Goal: Navigation & Orientation: Understand site structure

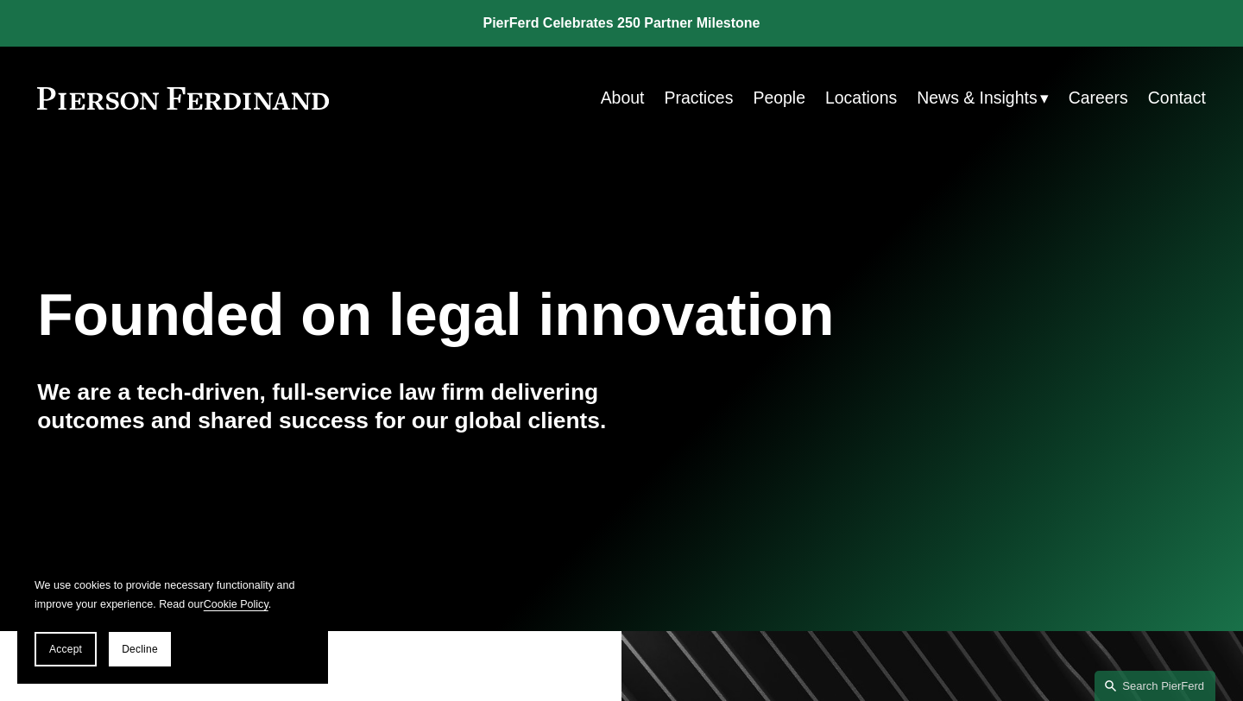
click at [703, 95] on link "Practices" at bounding box center [698, 98] width 69 height 34
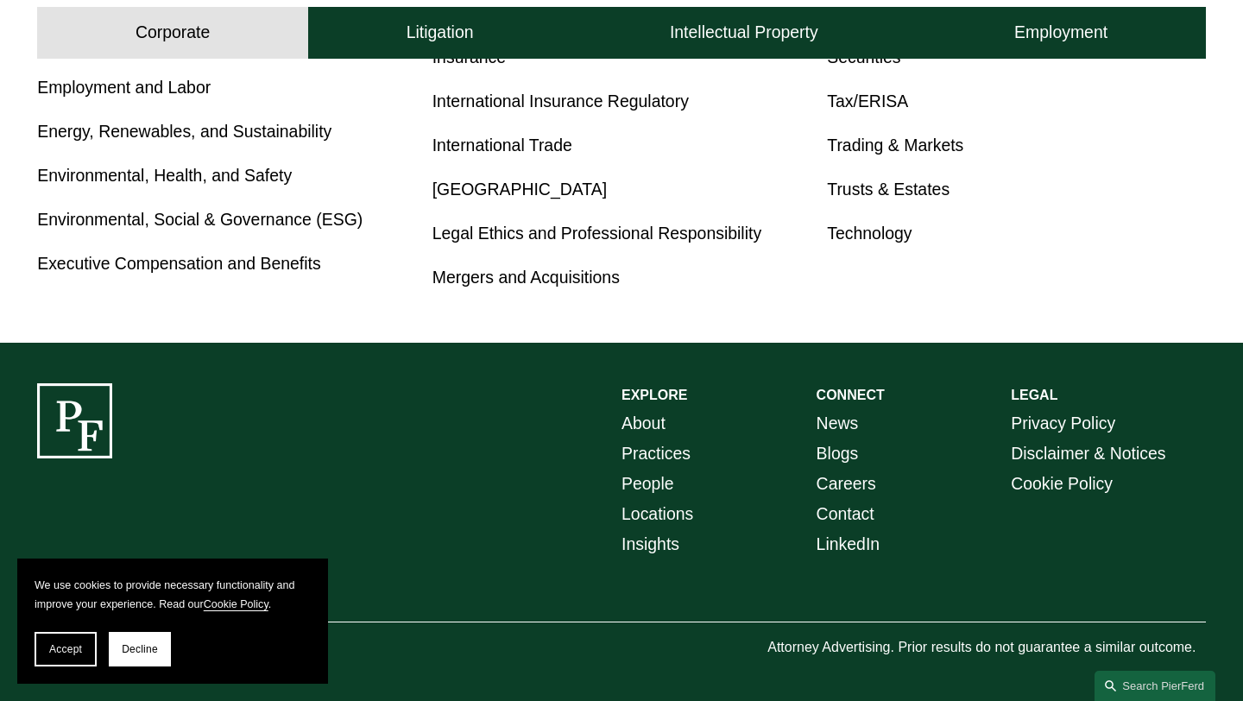
scroll to position [717, 0]
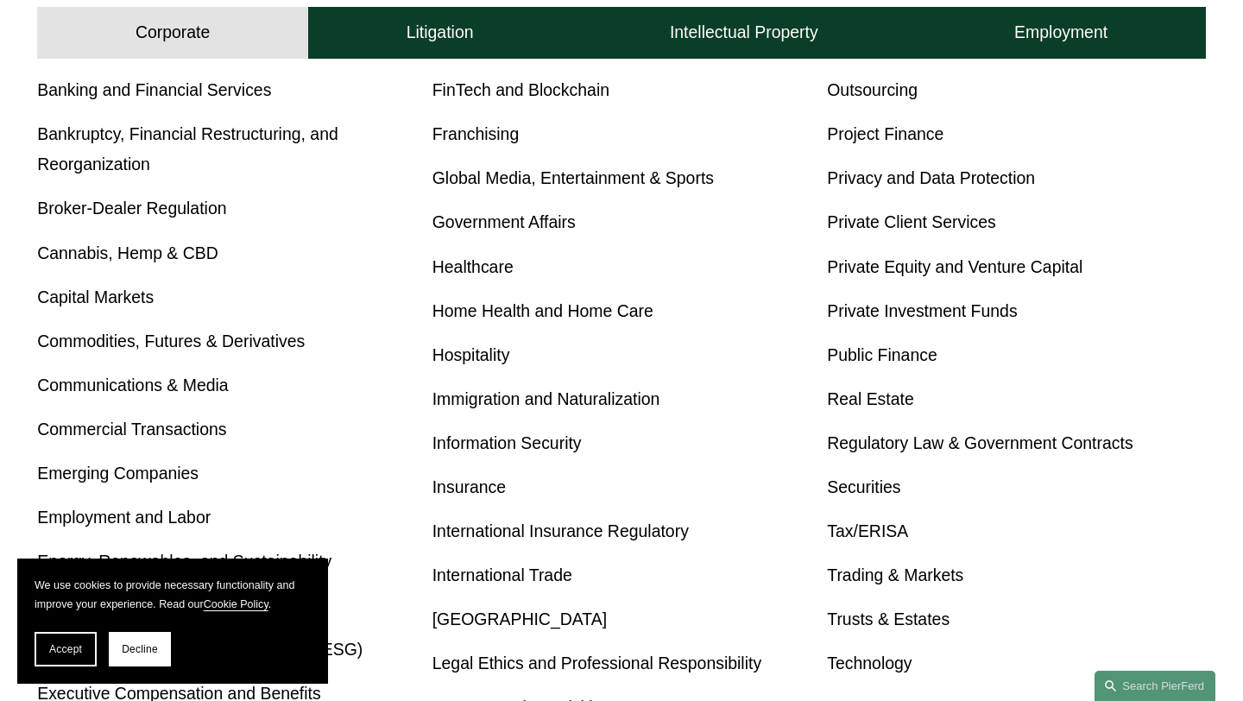
click at [493, 0] on div "Corporate Litigation Intellectual Property Employment" at bounding box center [621, 29] width 1243 height 59
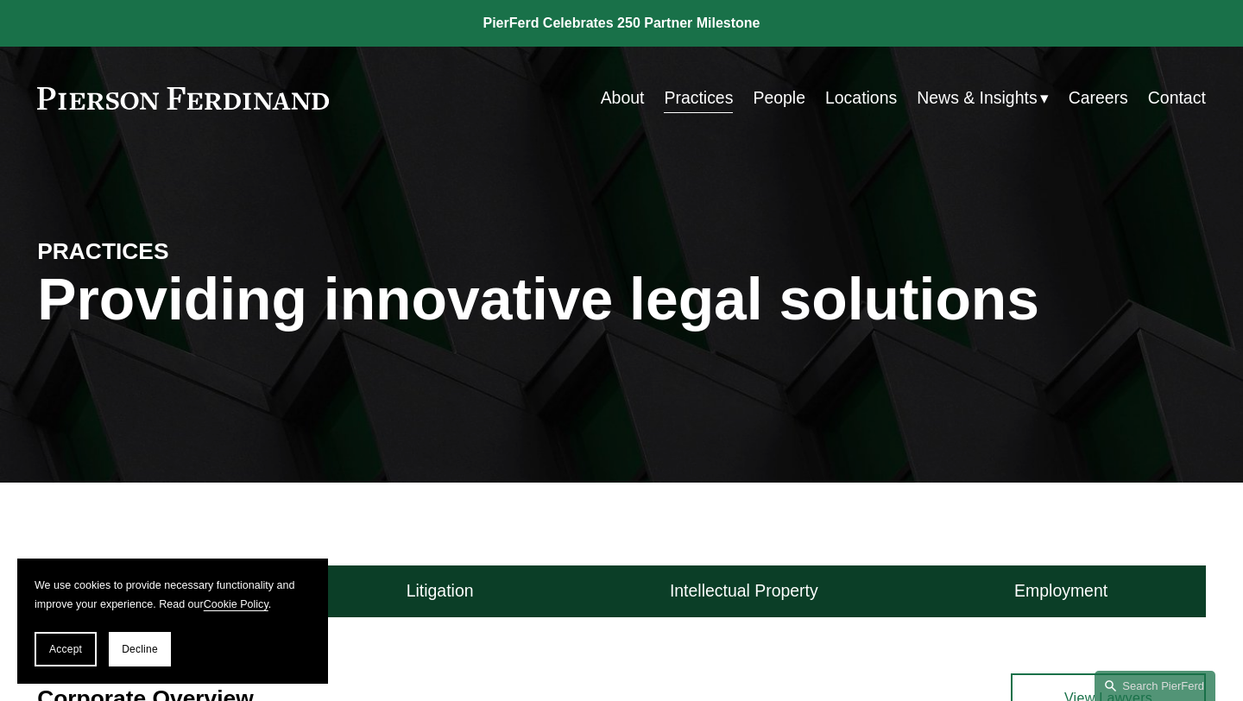
click at [779, 99] on link "People" at bounding box center [779, 98] width 53 height 34
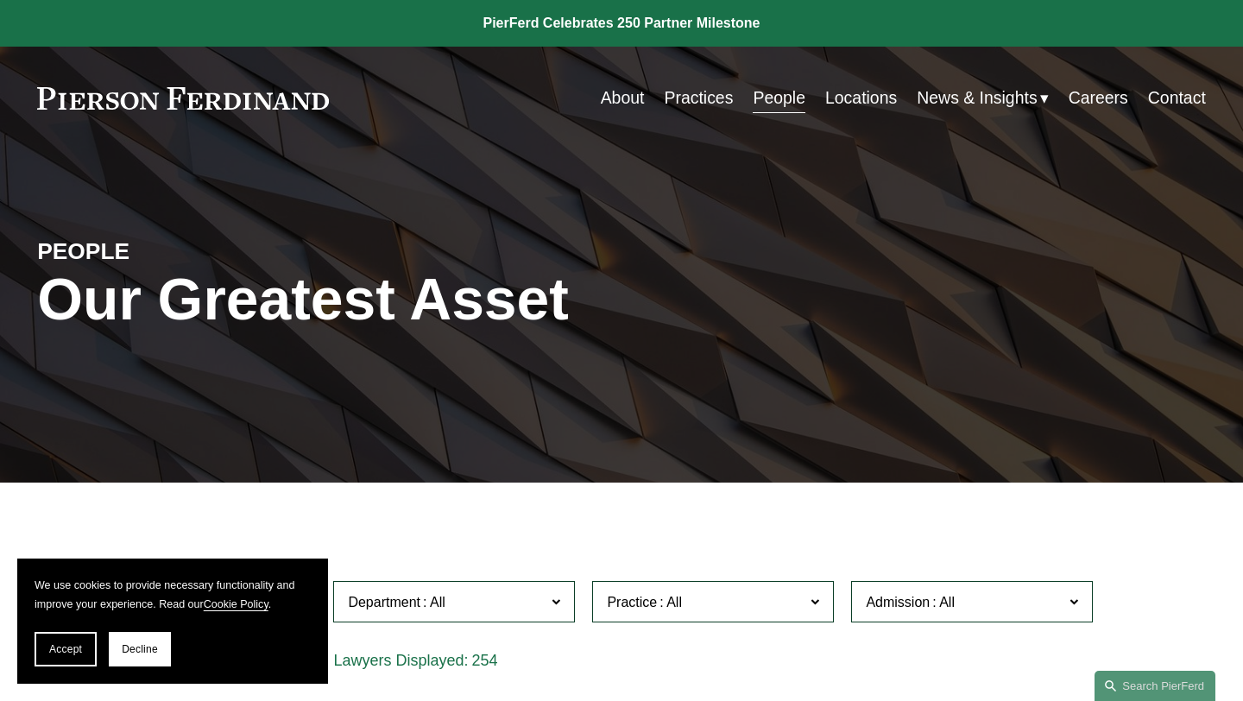
click at [850, 106] on link "Locations" at bounding box center [861, 98] width 72 height 34
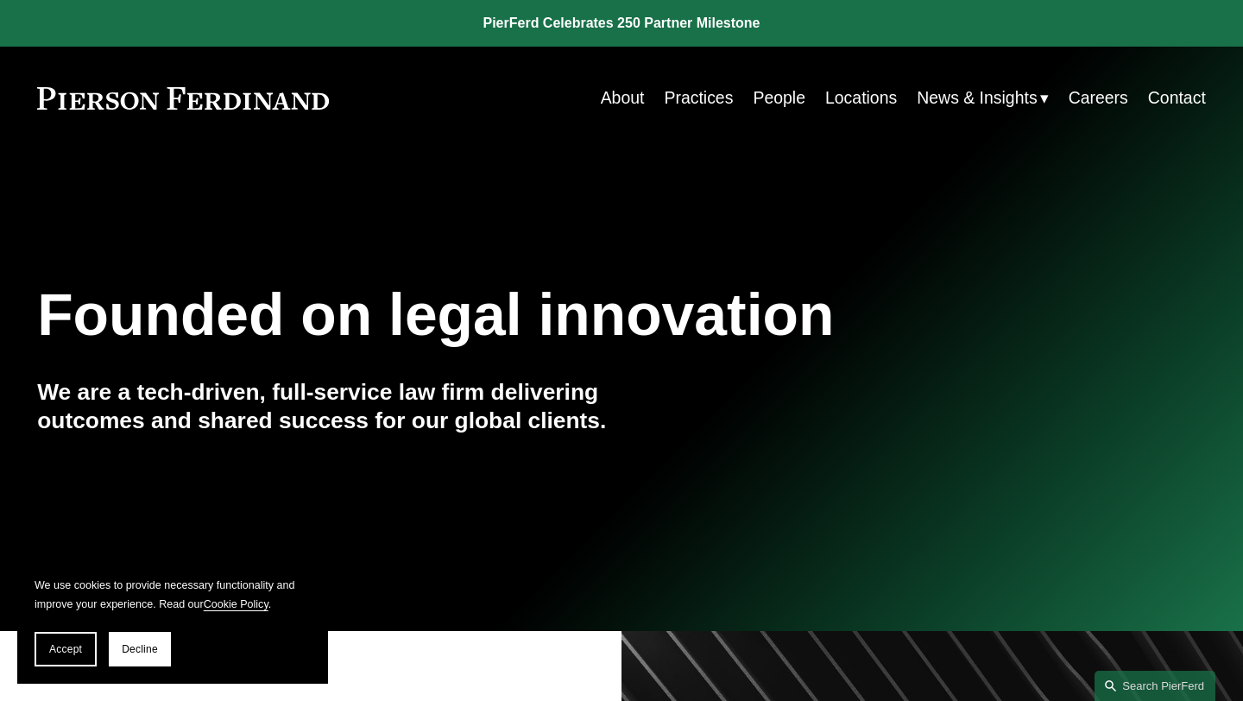
click at [617, 107] on link "About" at bounding box center [623, 98] width 44 height 34
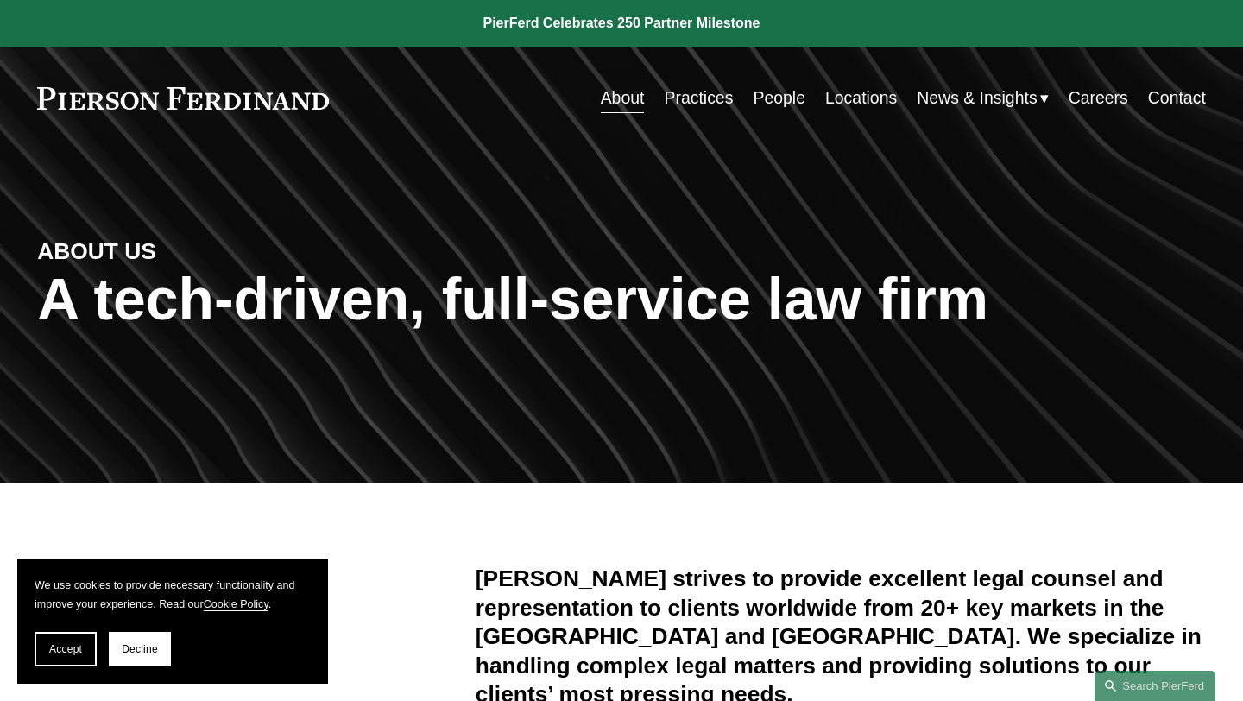
click at [0, 0] on span "Insights" at bounding box center [0, 0] width 0 height 0
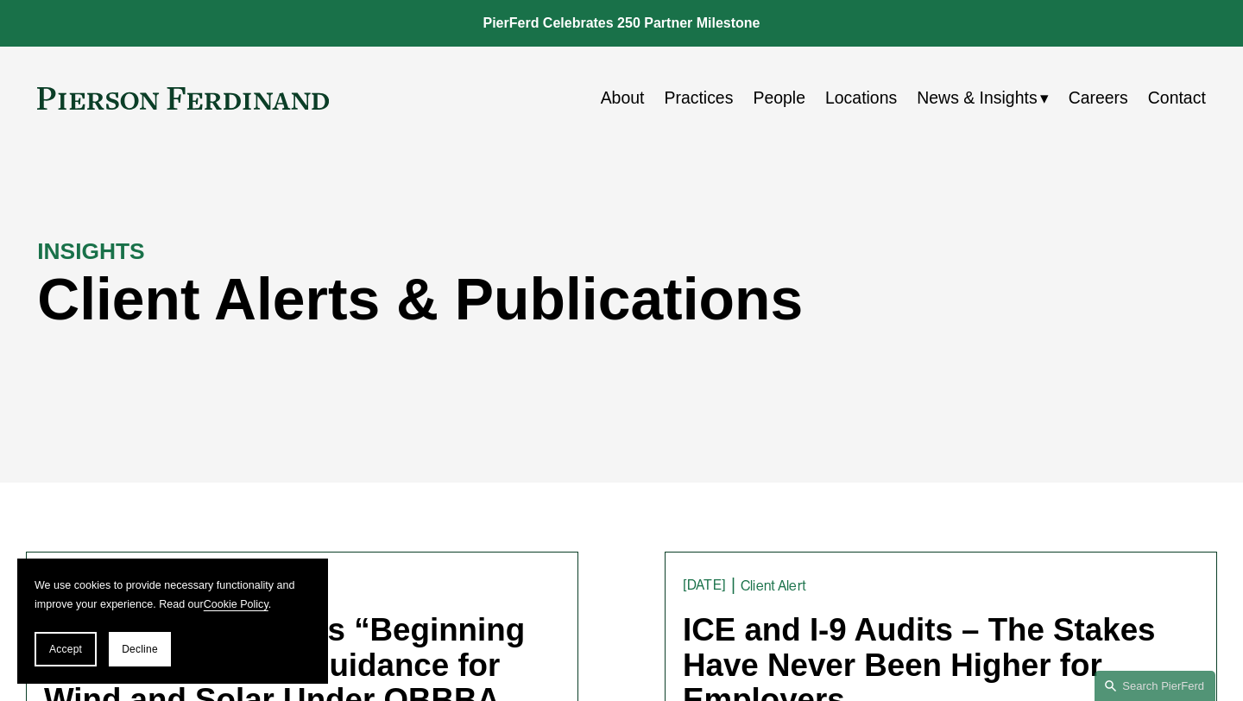
click at [860, 100] on link "Locations" at bounding box center [861, 98] width 72 height 34
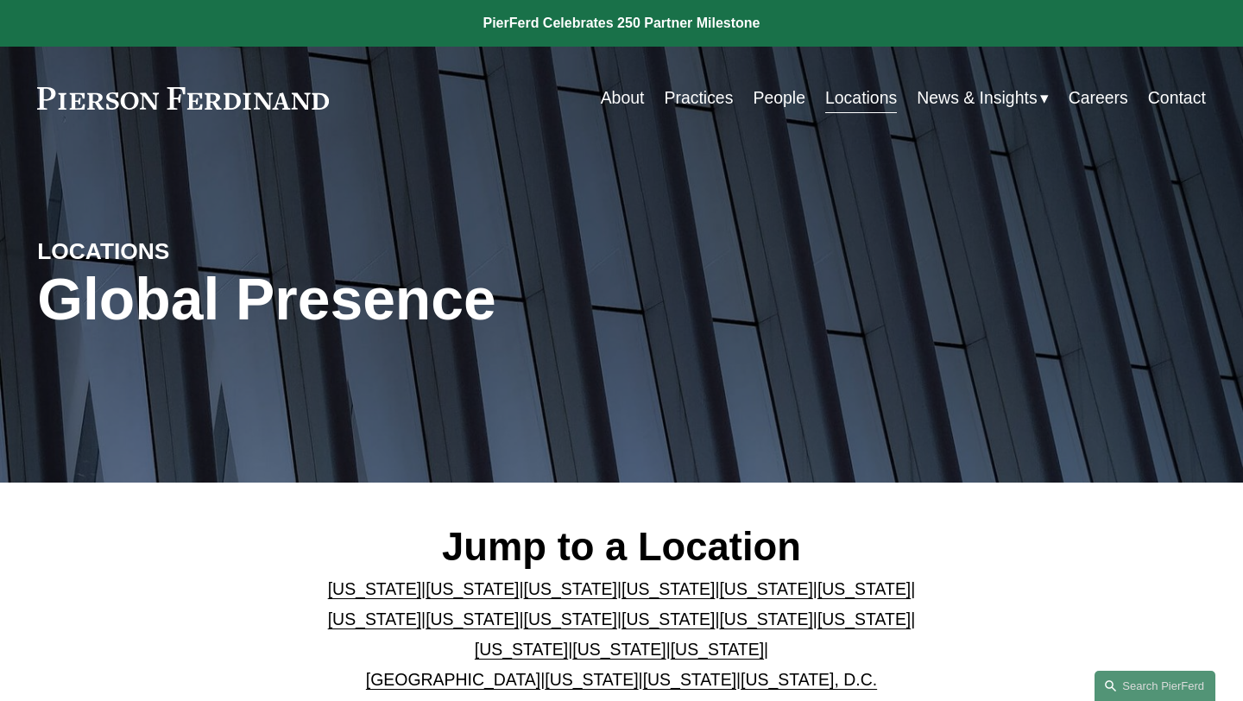
click at [776, 93] on link "People" at bounding box center [779, 98] width 53 height 34
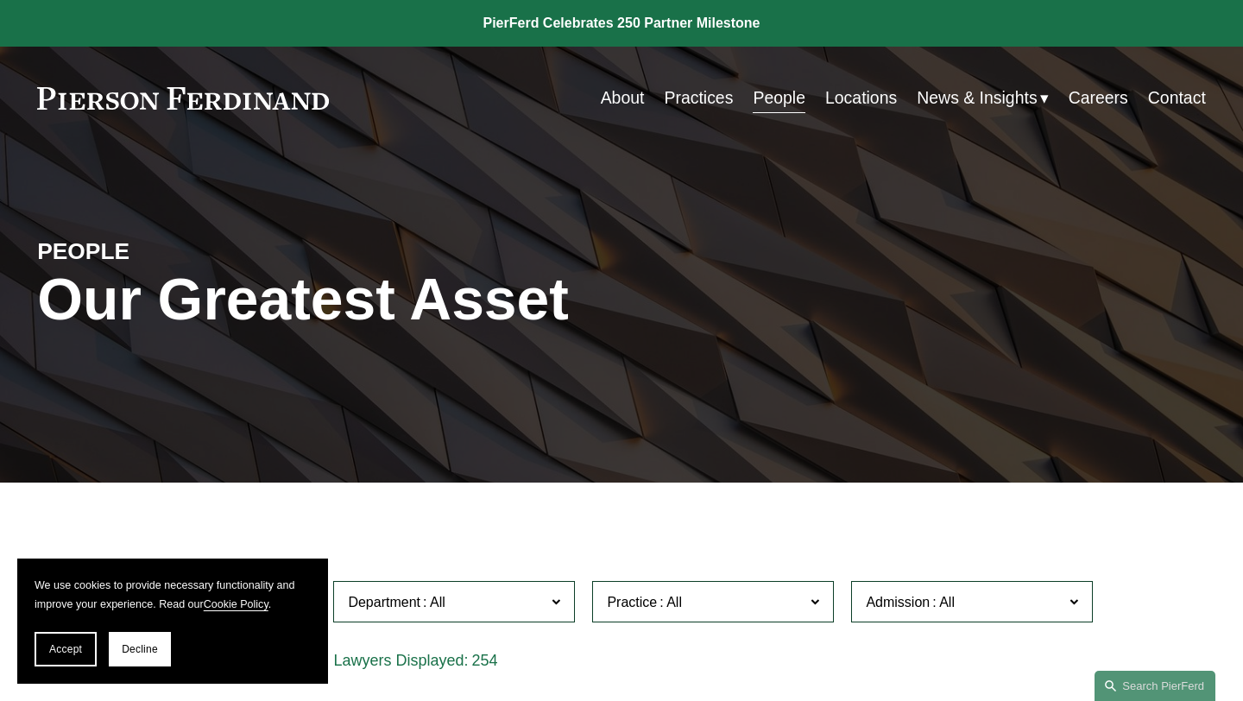
click at [687, 91] on link "Practices" at bounding box center [698, 98] width 69 height 34
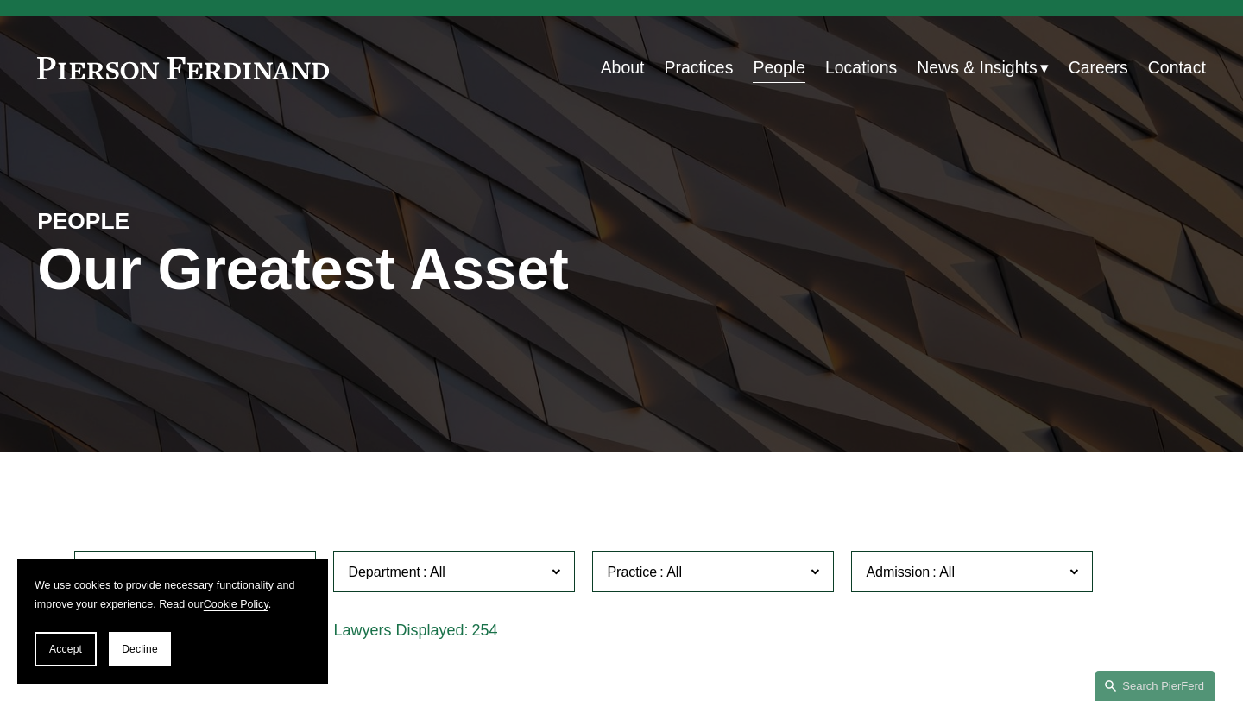
scroll to position [28, 0]
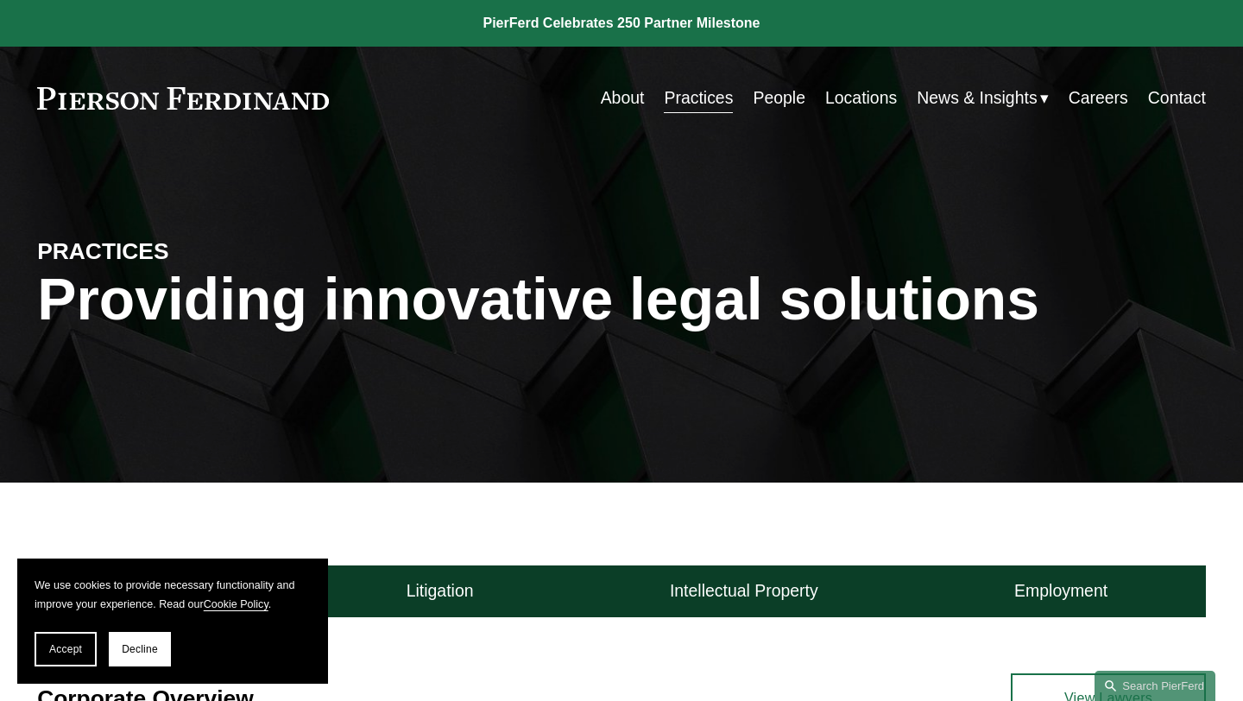
scroll to position [2, 0]
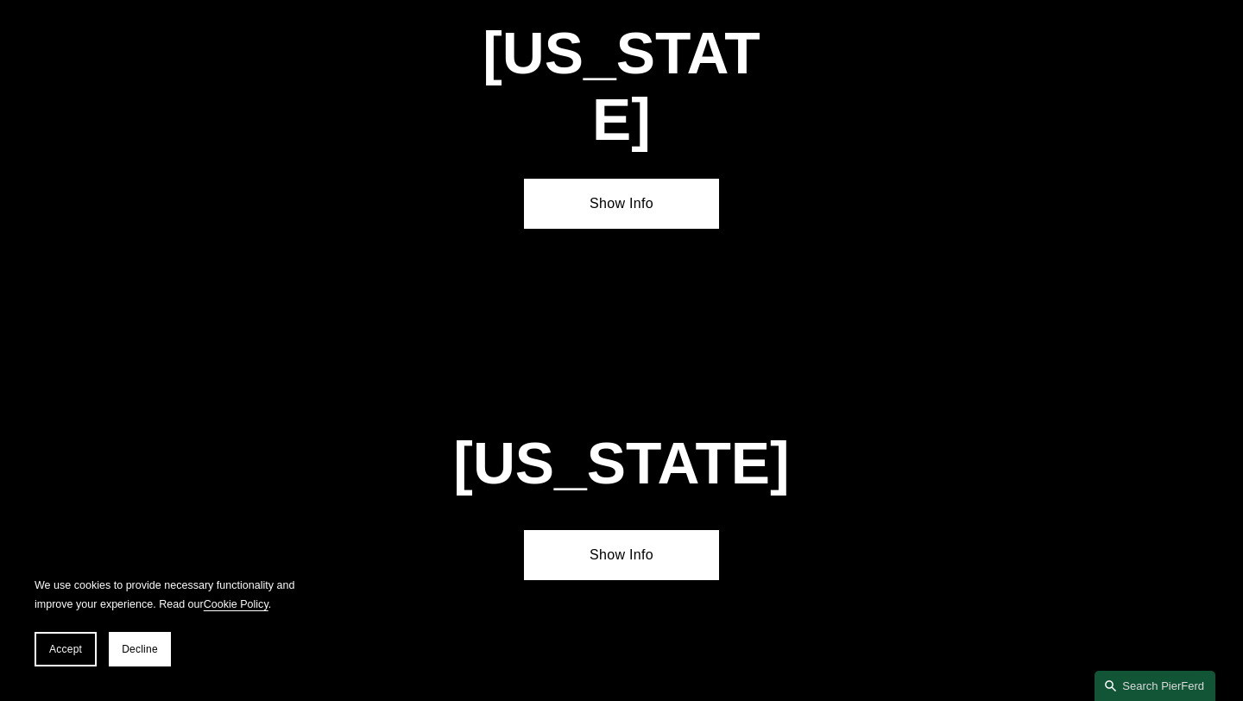
scroll to position [5320, 0]
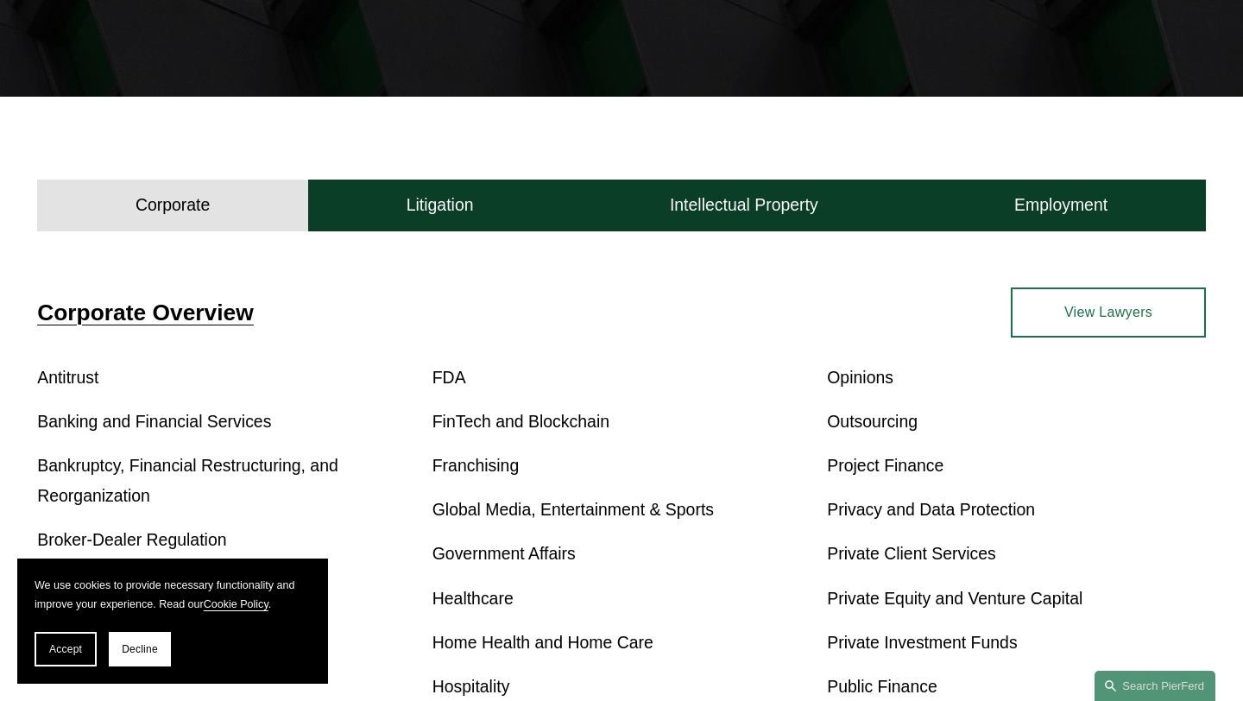
scroll to position [1147, 0]
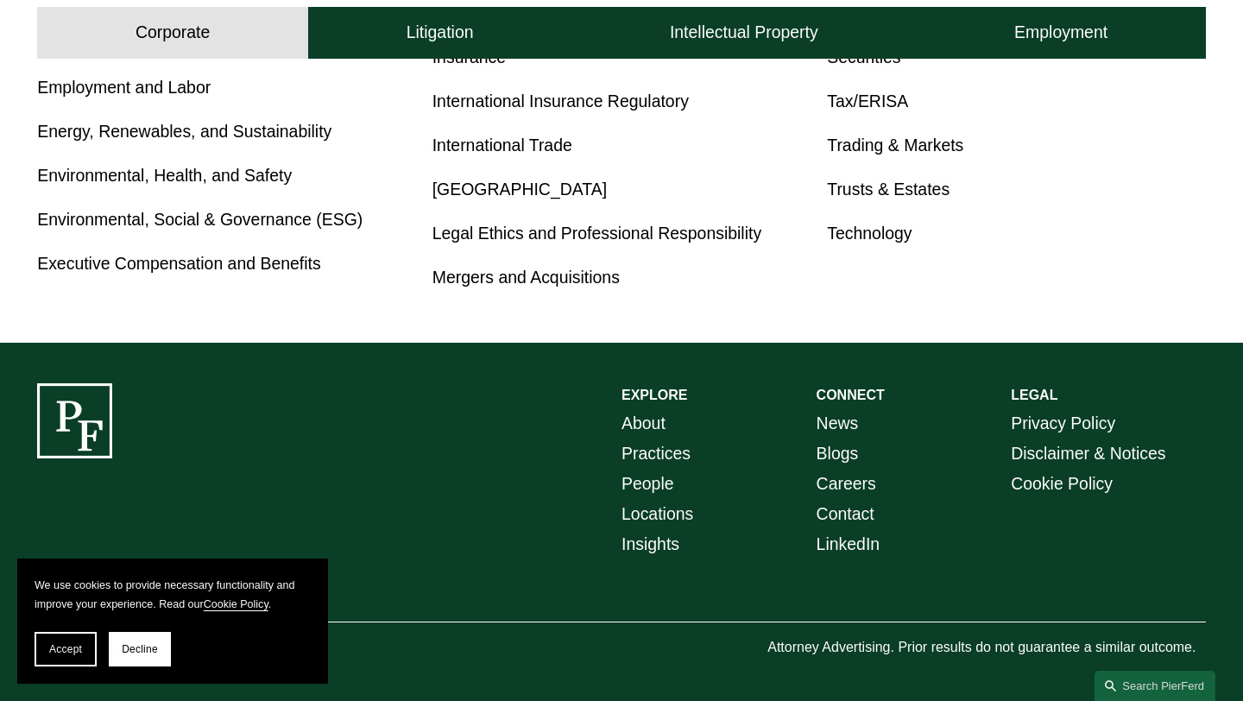
click at [656, 417] on link "About" at bounding box center [643, 423] width 44 height 30
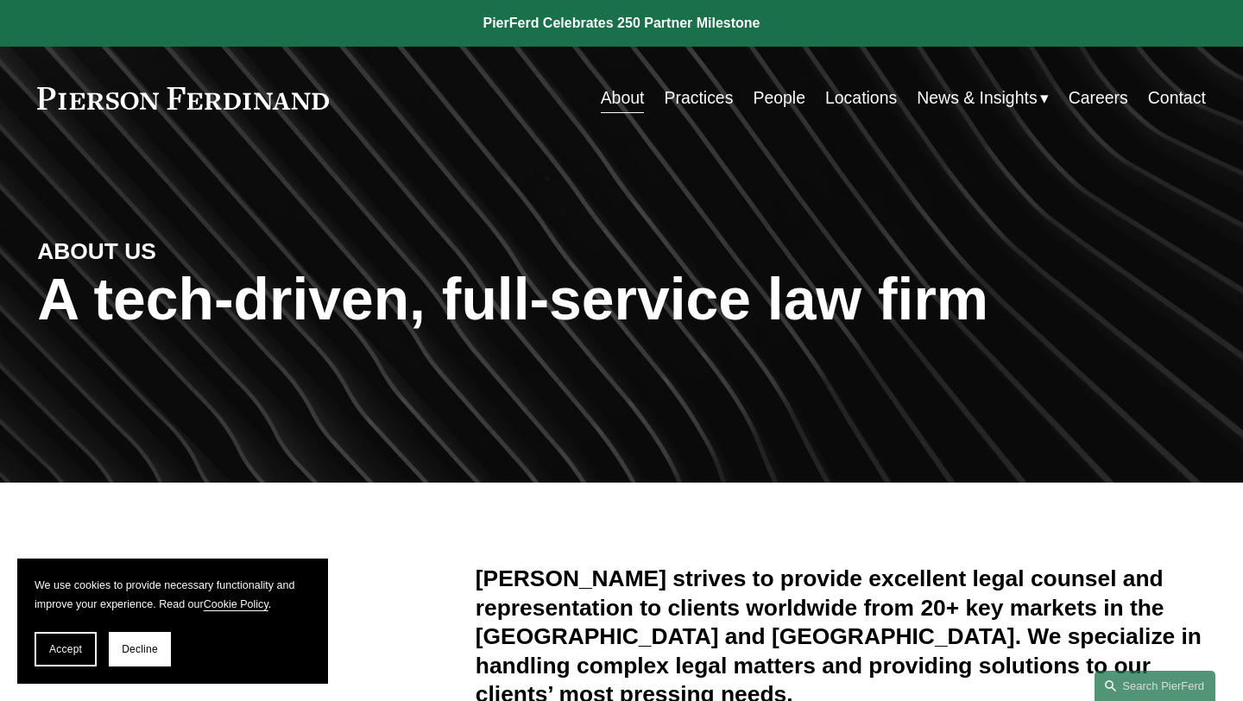
click at [697, 93] on link "Practices" at bounding box center [698, 98] width 69 height 34
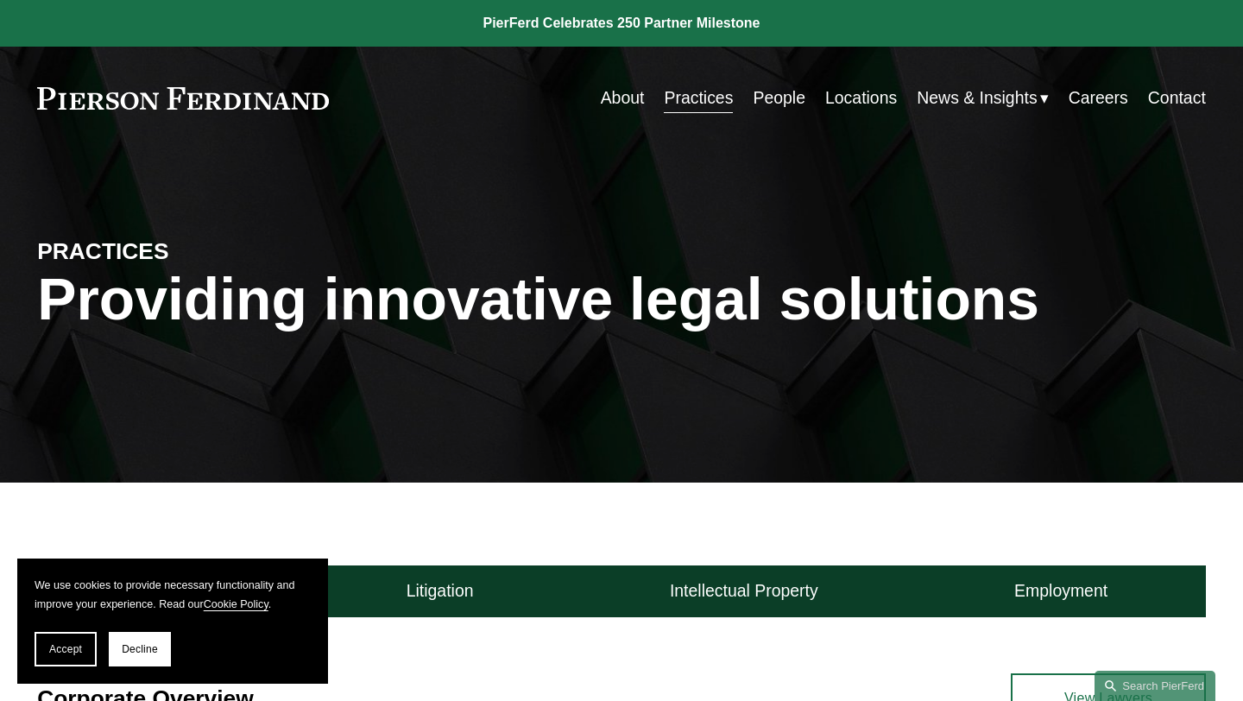
click at [789, 85] on link "People" at bounding box center [779, 98] width 53 height 34
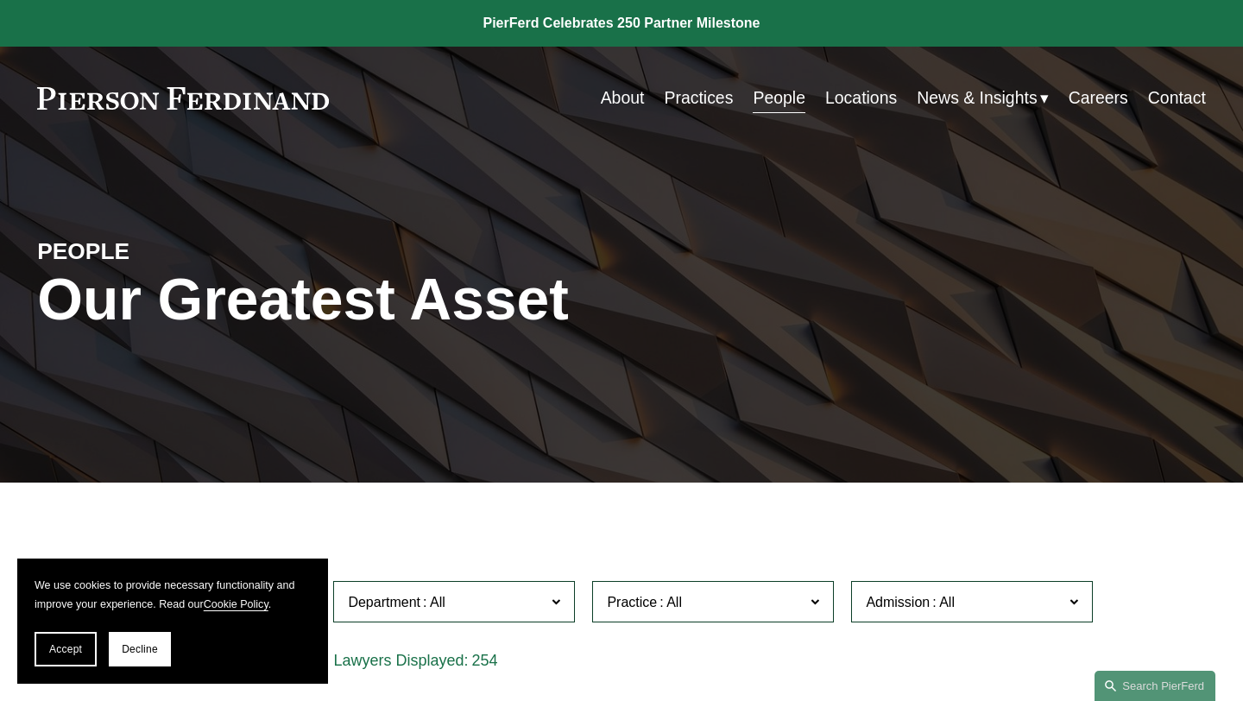
click at [1099, 98] on link "Careers" at bounding box center [1099, 98] width 60 height 34
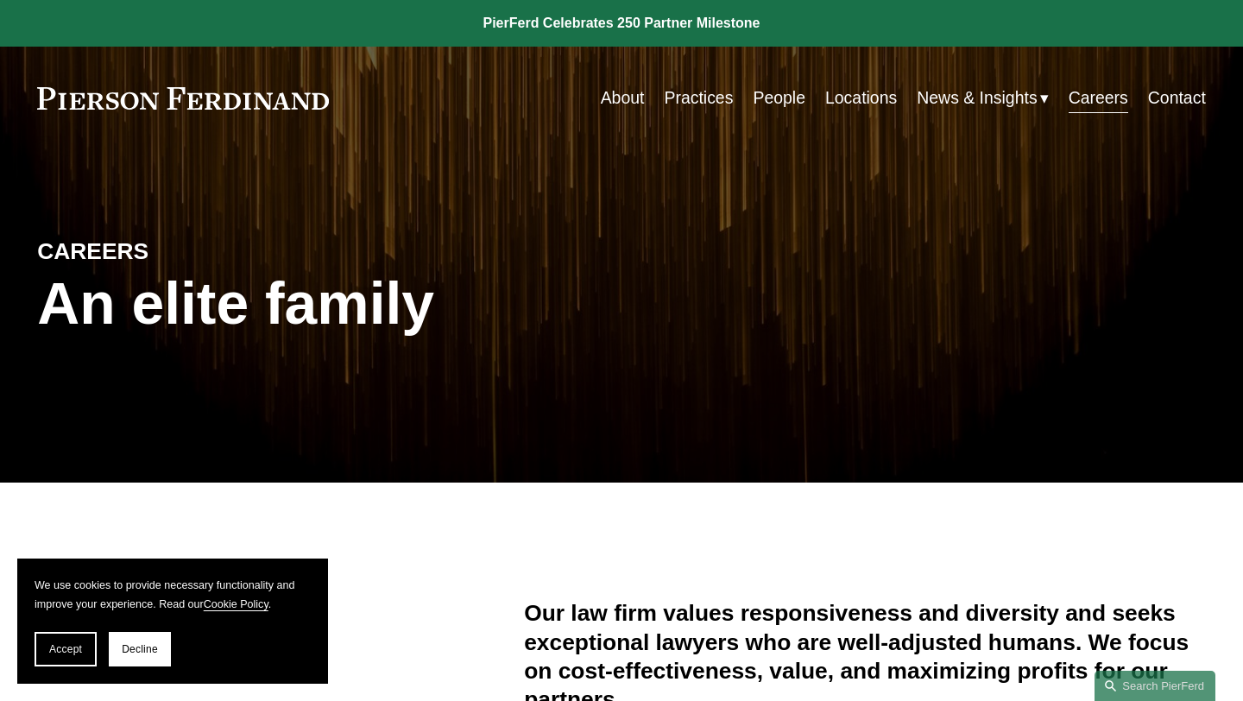
click at [186, 84] on div "About Practices People Locations News & Insights News" at bounding box center [621, 98] width 1169 height 34
click at [203, 91] on link at bounding box center [183, 98] width 292 height 22
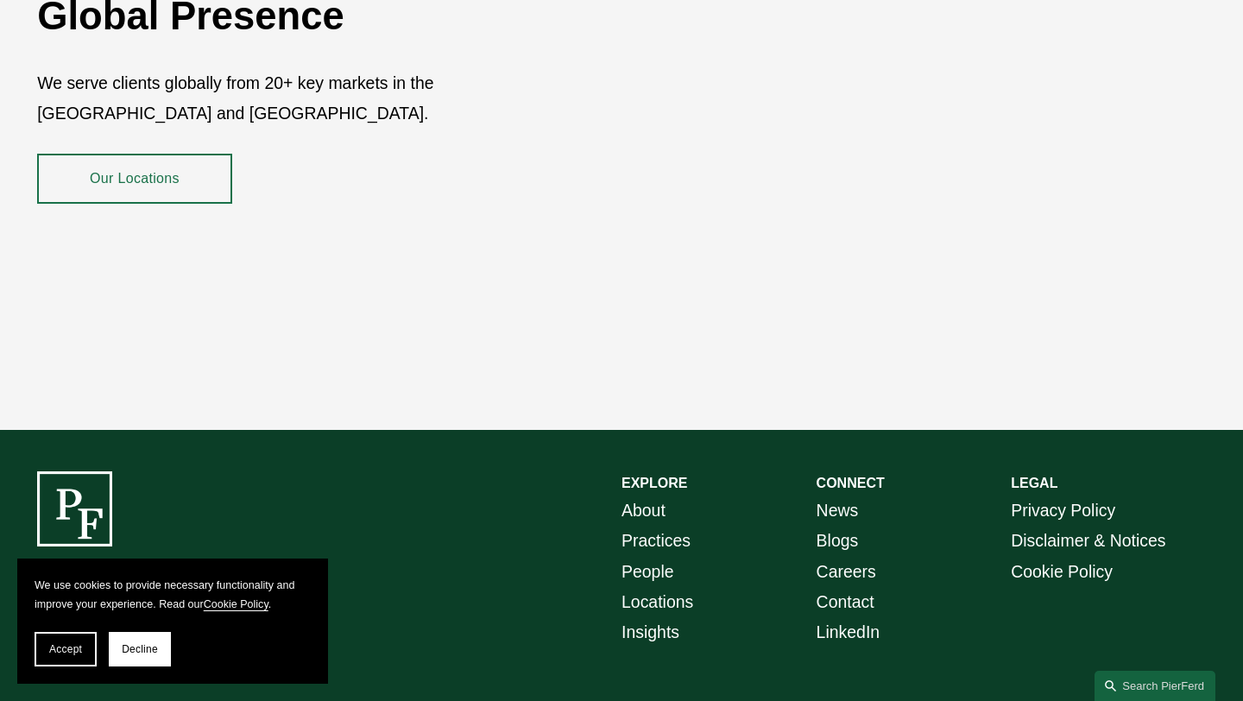
scroll to position [3061, 0]
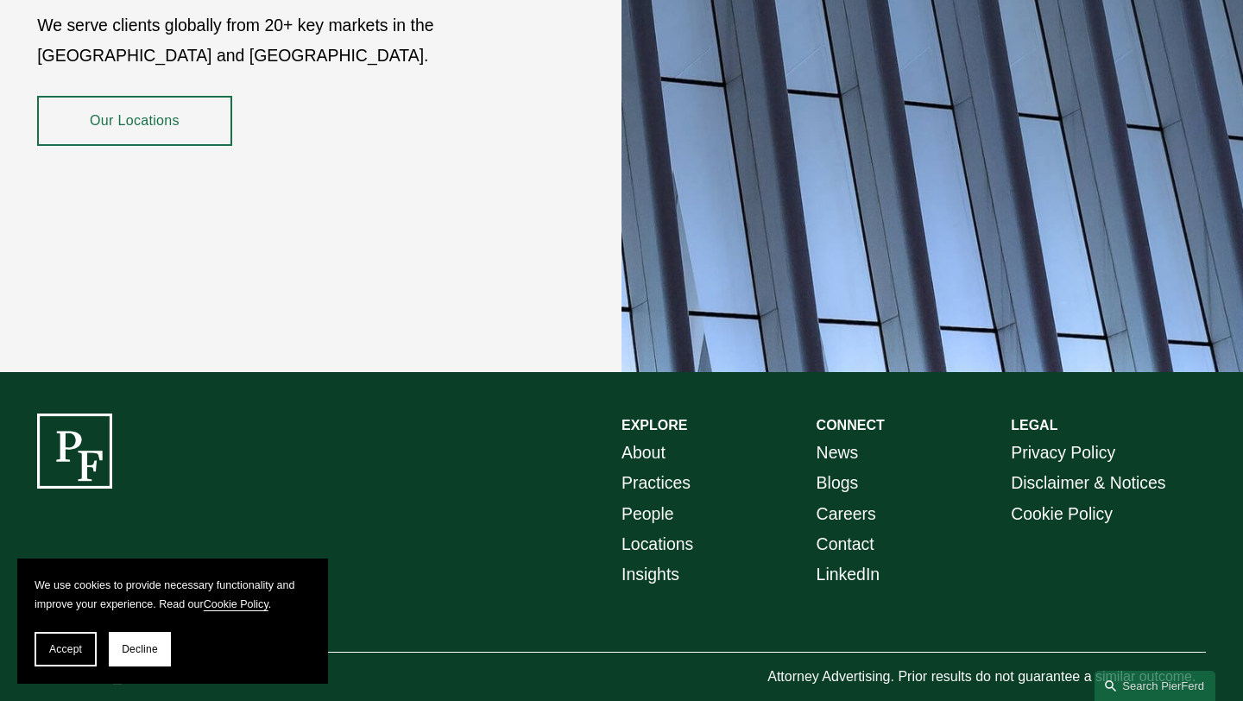
click at [1072, 438] on link "Privacy Policy" at bounding box center [1063, 453] width 104 height 30
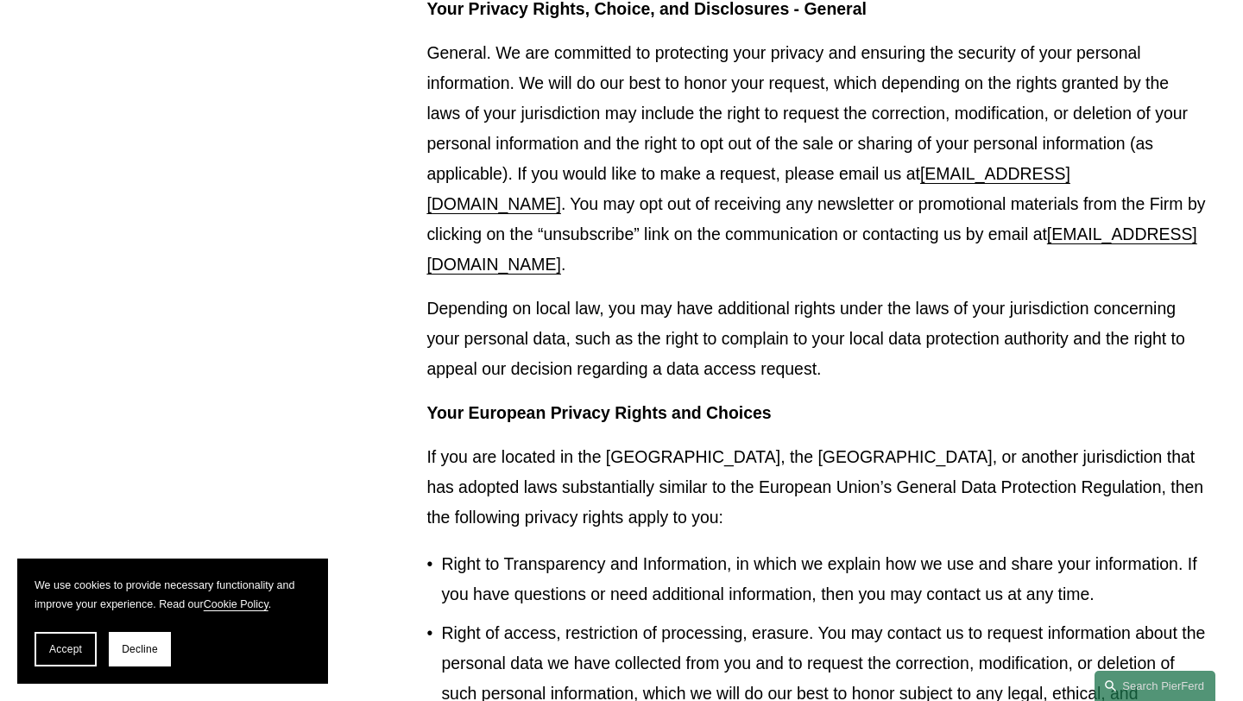
scroll to position [1946, 0]
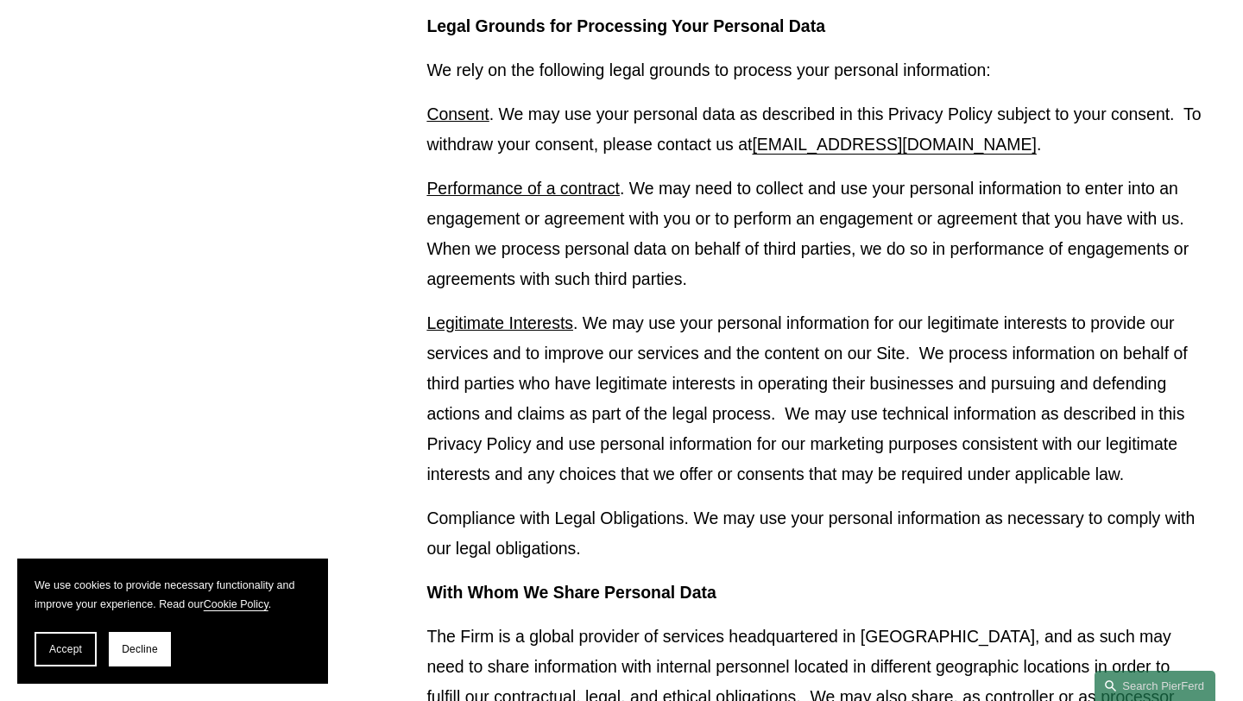
drag, startPoint x: 1242, startPoint y: 22, endPoint x: 1242, endPoint y: 176, distance: 154.5
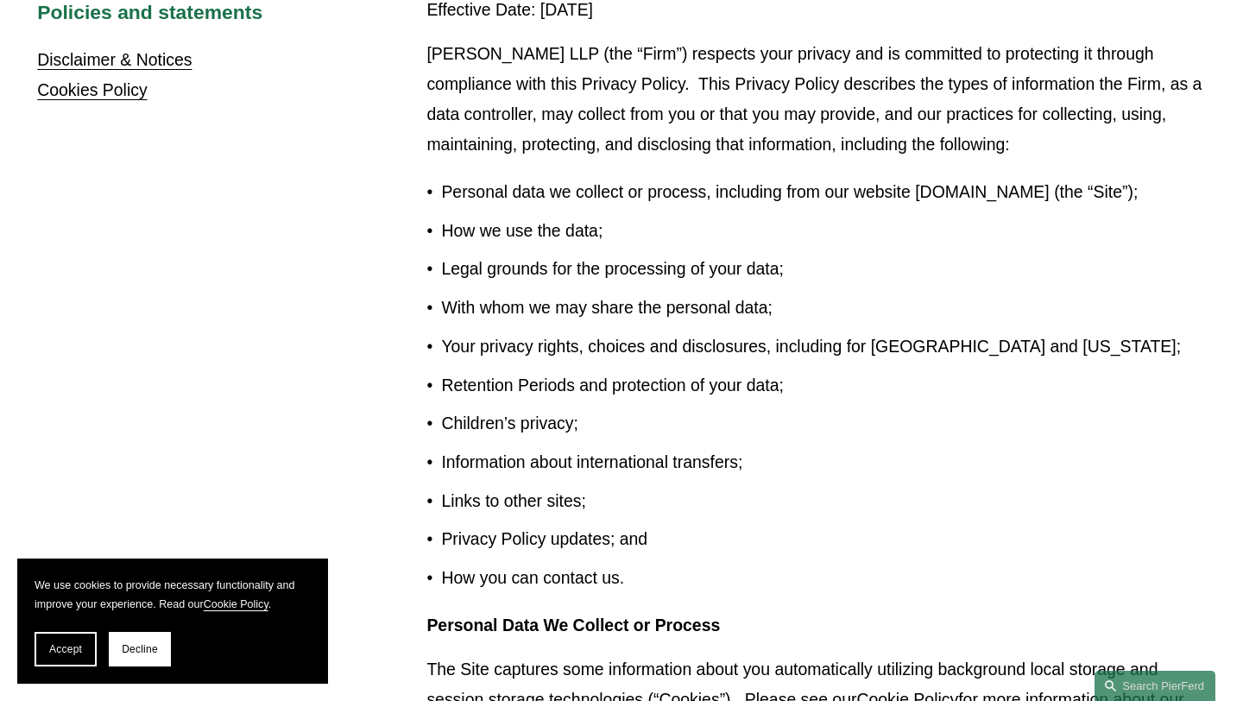
scroll to position [0, 0]
